Goal: Task Accomplishment & Management: Use online tool/utility

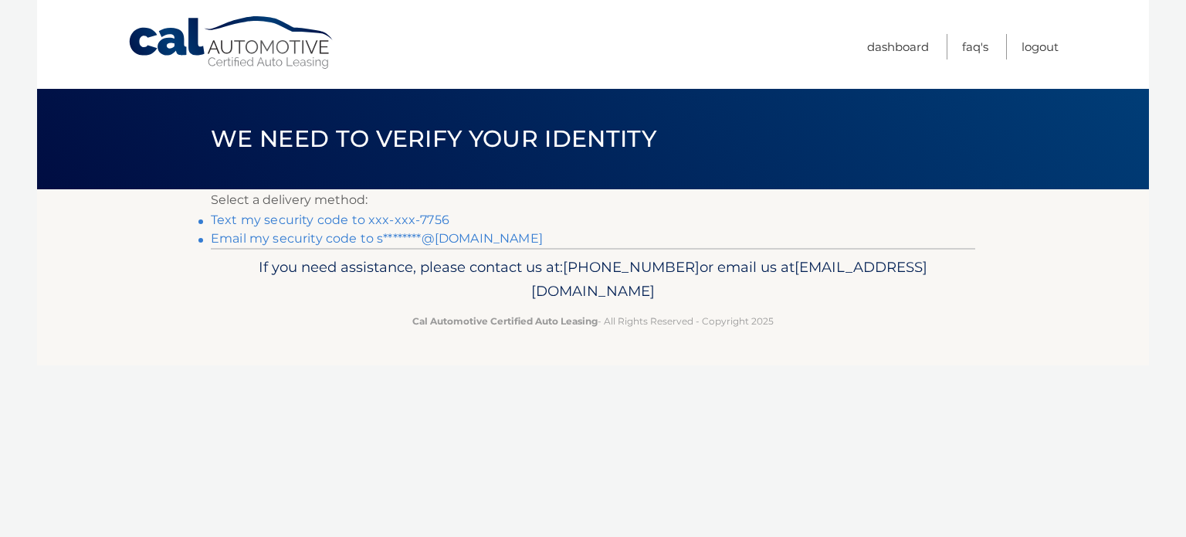
click at [346, 218] on link "Text my security code to xxx-xxx-7756" at bounding box center [330, 219] width 239 height 15
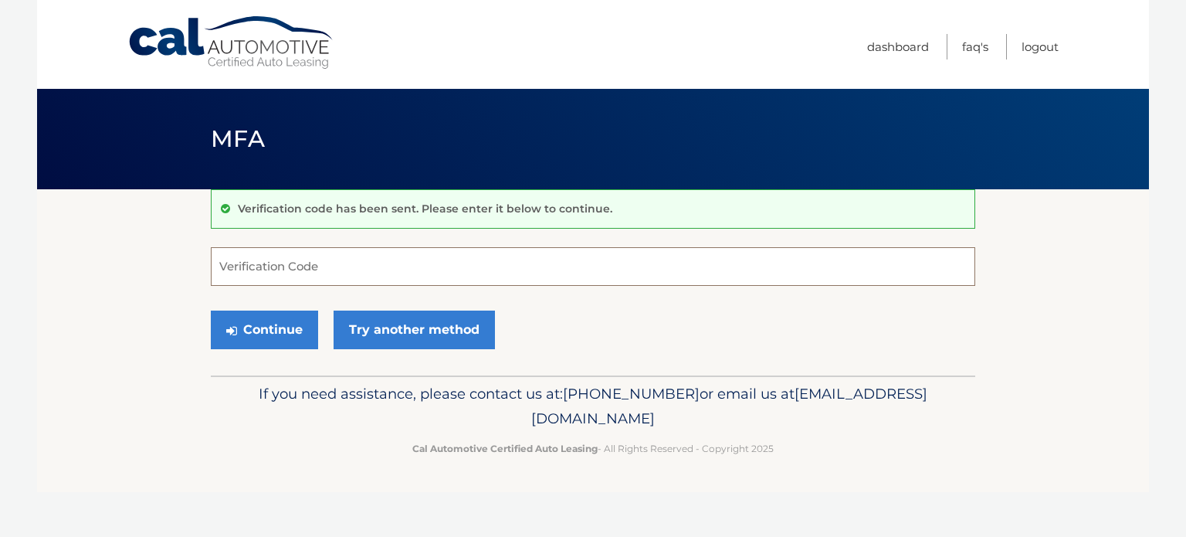
click at [321, 271] on input "Verification Code" at bounding box center [593, 266] width 764 height 39
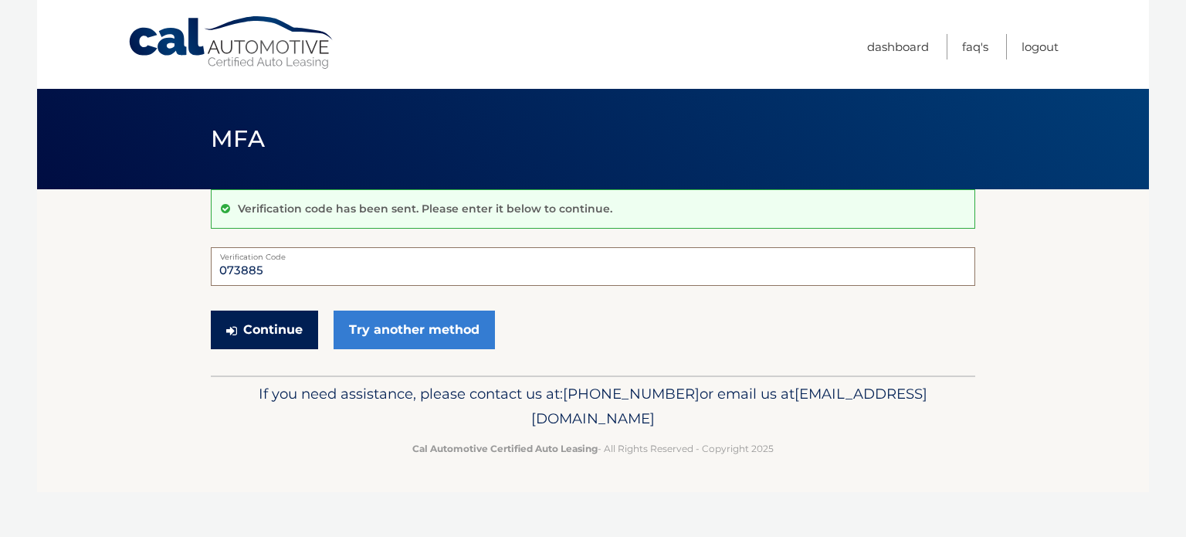
type input "073885"
click at [277, 333] on button "Continue" at bounding box center [264, 329] width 107 height 39
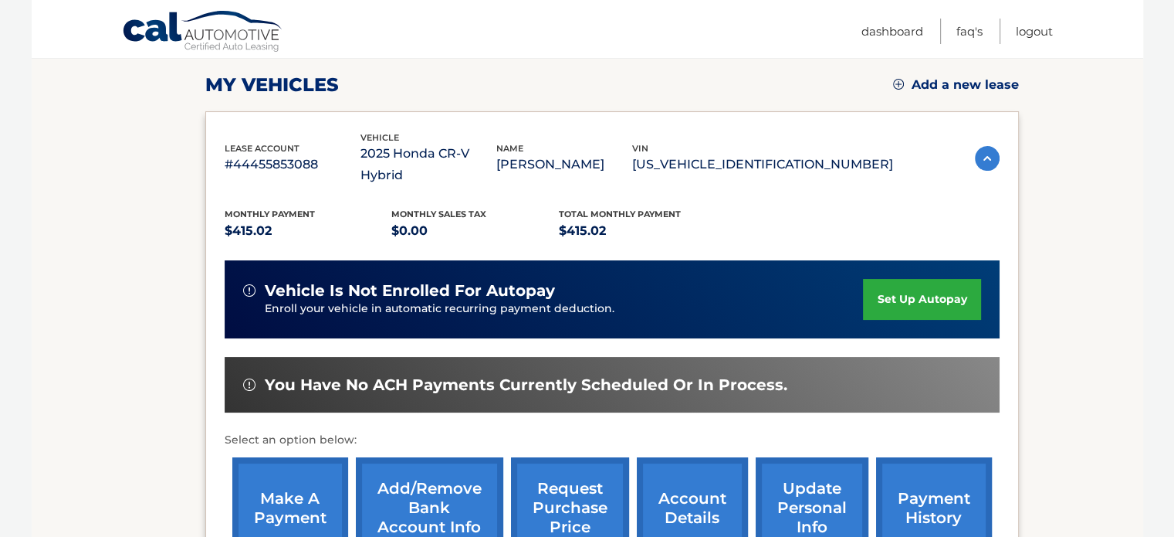
scroll to position [232, 0]
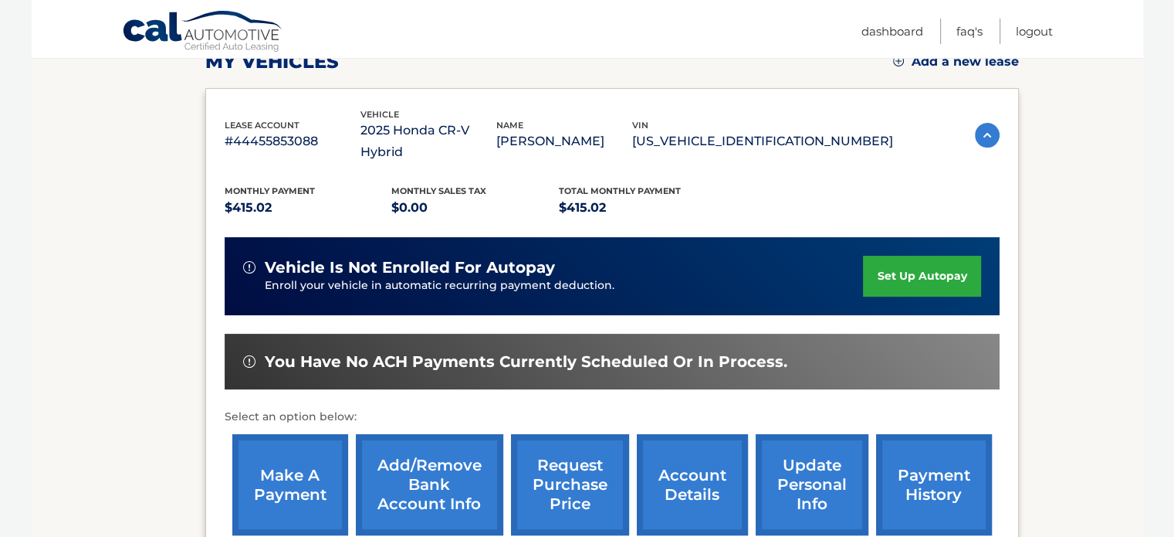
click at [297, 453] on link "make a payment" at bounding box center [290, 484] width 116 height 101
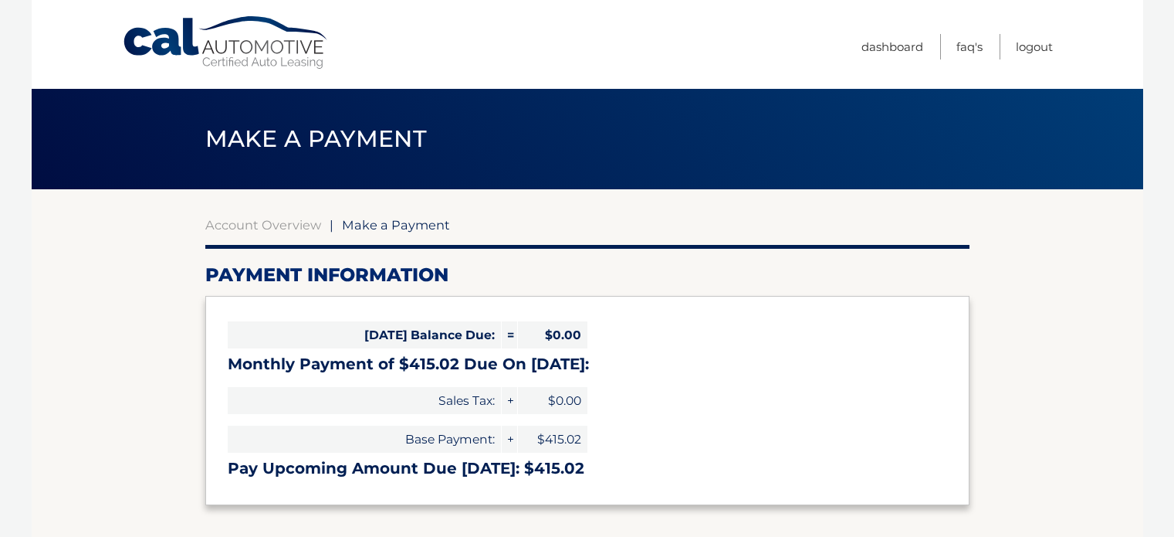
select select "N2QzZjNiNmYtZThmMi00MDU0LWE5ZmUtMWE2ZGFiN2U5MTFm"
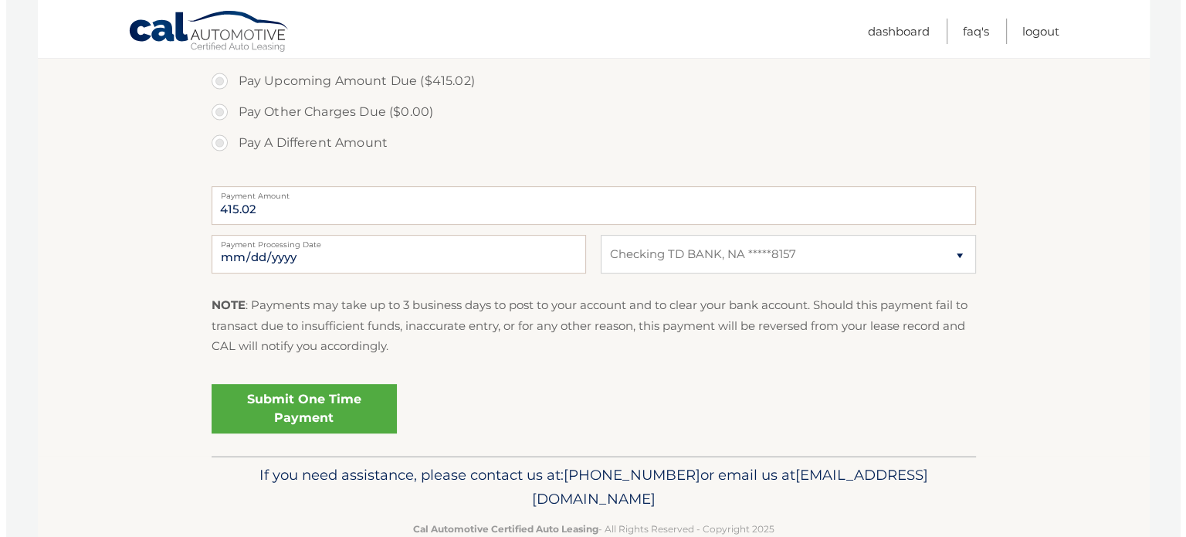
scroll to position [540, 0]
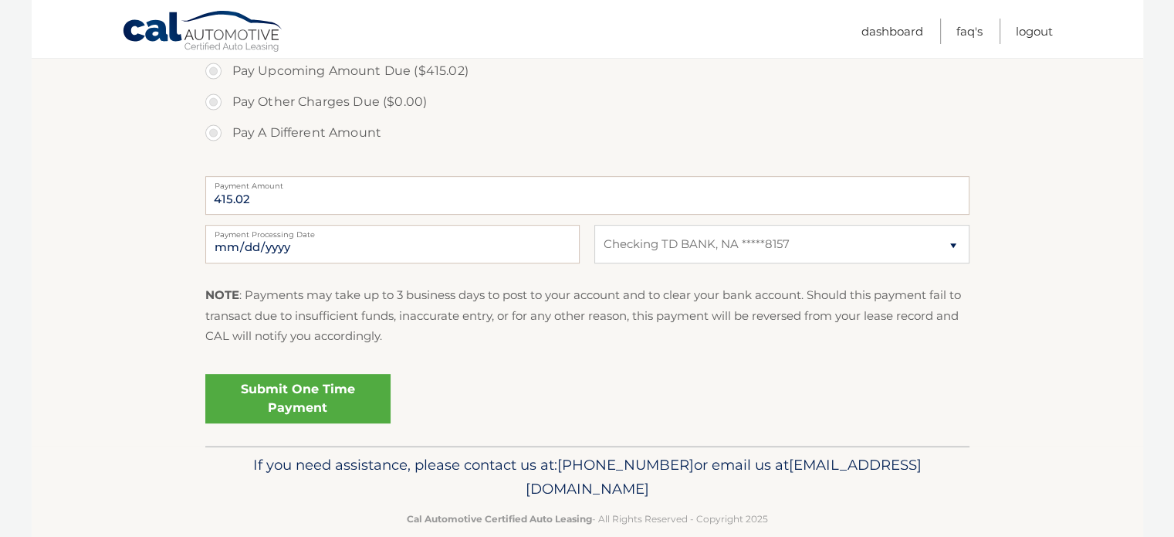
click at [269, 387] on link "Submit One Time Payment" at bounding box center [297, 398] width 185 height 49
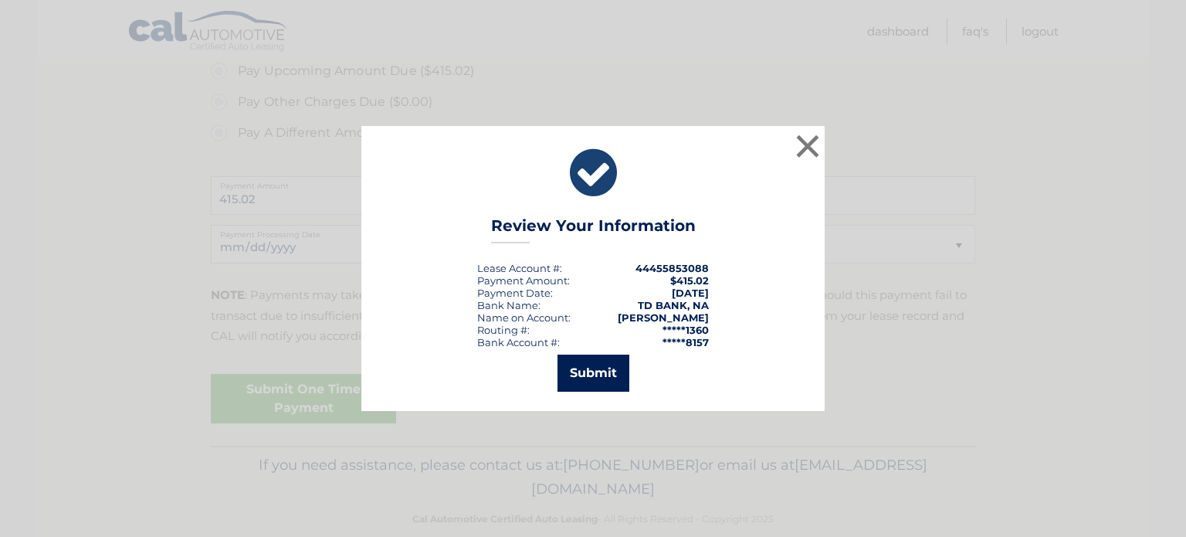
click at [577, 376] on button "Submit" at bounding box center [593, 372] width 72 height 37
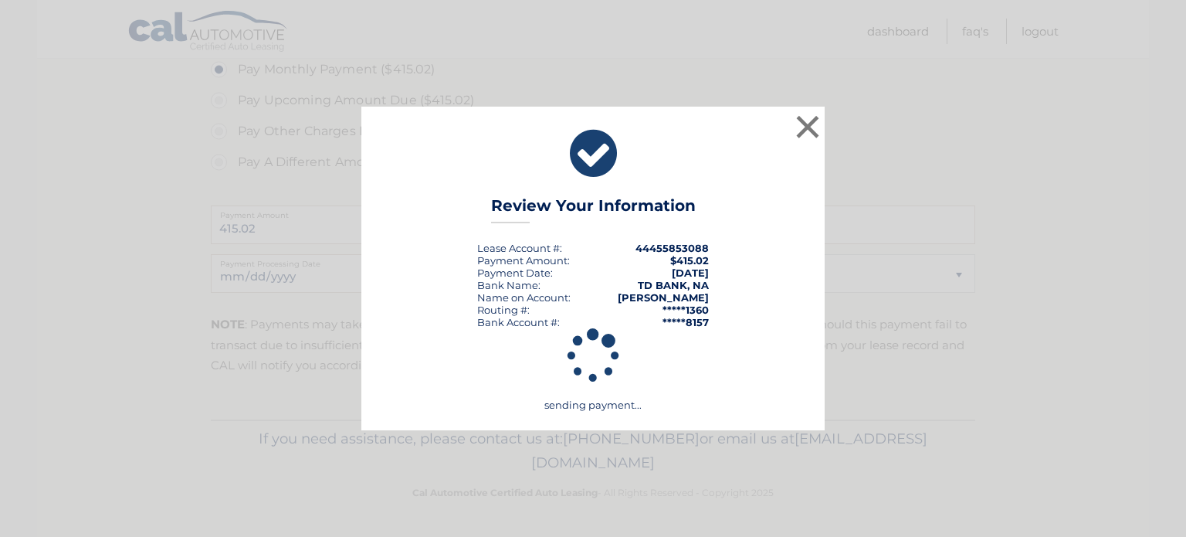
scroll to position [510, 0]
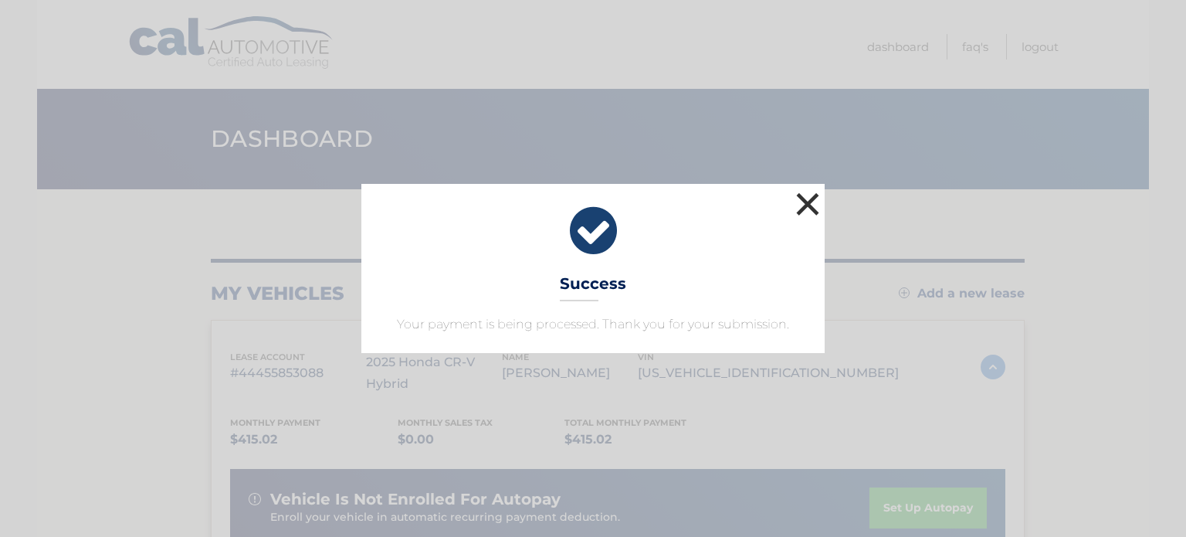
click at [812, 202] on button "×" at bounding box center [807, 203] width 31 height 31
